Goal: Information Seeking & Learning: Learn about a topic

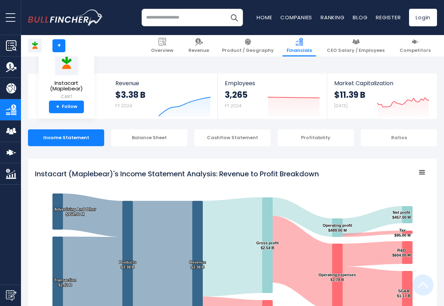
scroll to position [379, 0]
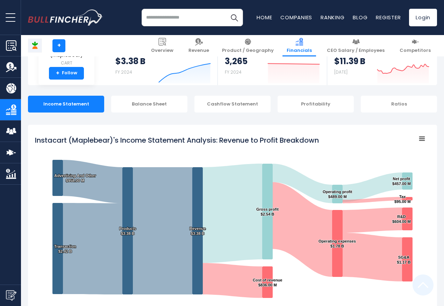
scroll to position [379, 0]
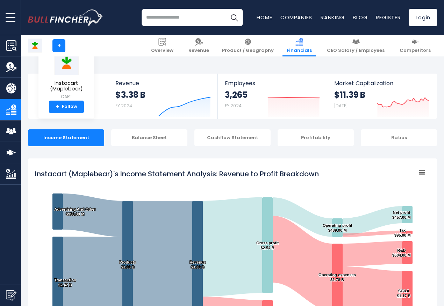
scroll to position [379, 0]
